Goal: Find specific page/section: Find specific page/section

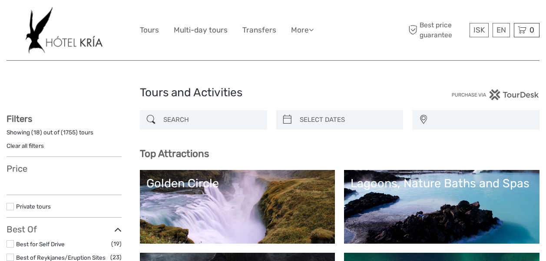
select select
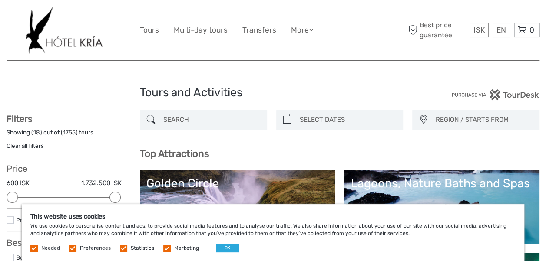
click at [71, 247] on label at bounding box center [72, 248] width 7 height 7
click at [0, 0] on input "checkbox" at bounding box center [0, 0] width 0 height 0
click at [122, 249] on label at bounding box center [123, 248] width 7 height 7
click at [0, 0] on input "checkbox" at bounding box center [0, 0] width 0 height 0
click at [165, 248] on label at bounding box center [166, 248] width 7 height 7
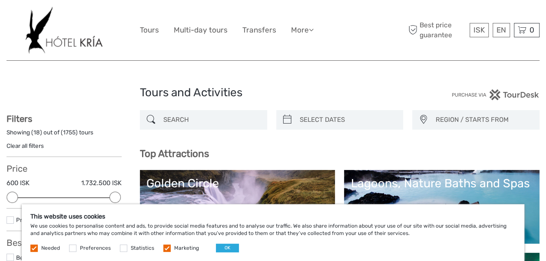
click at [0, 0] on input "checkbox" at bounding box center [0, 0] width 0 height 0
click at [224, 251] on button "OK" at bounding box center [227, 248] width 23 height 9
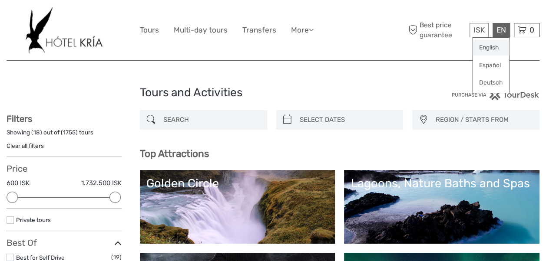
click at [494, 45] on link "English" at bounding box center [490, 48] width 36 height 16
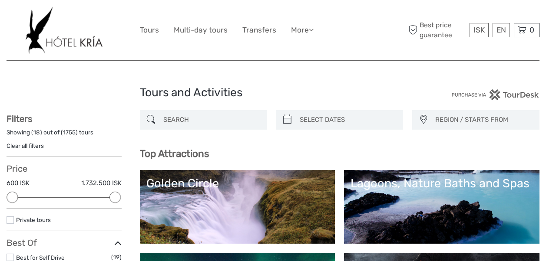
select select
click at [311, 28] on icon at bounding box center [311, 29] width 5 height 7
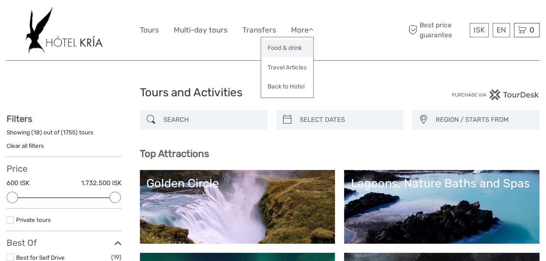
click at [294, 50] on link "Food & drink" at bounding box center [287, 48] width 52 height 17
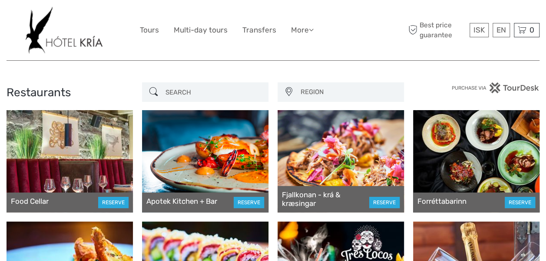
click at [176, 94] on input "search" at bounding box center [213, 92] width 102 height 15
